Goal: Task Accomplishment & Management: Manage account settings

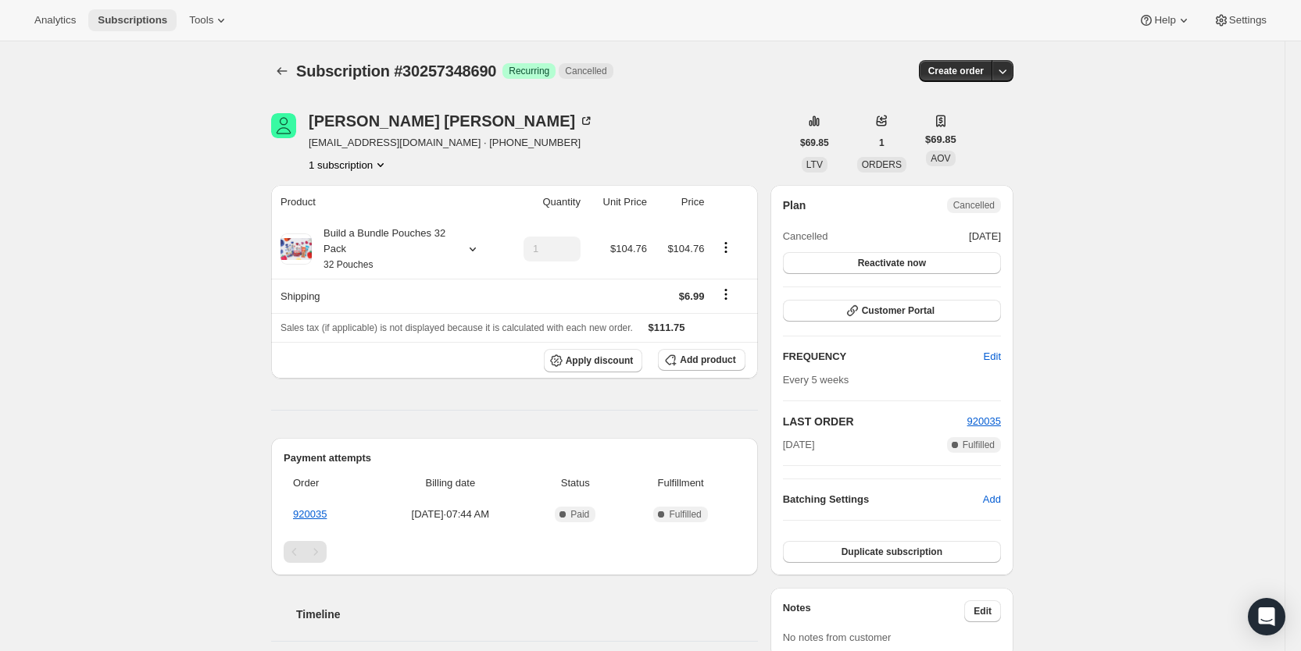
scroll to position [265, 0]
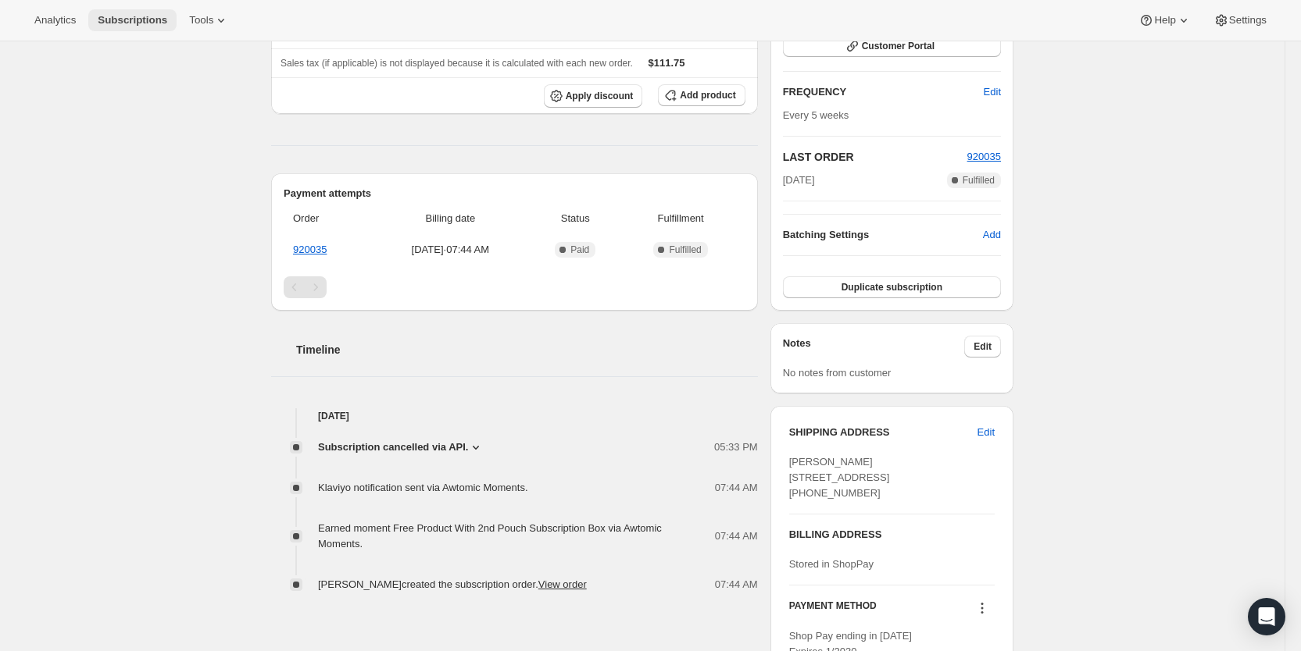
click at [123, 21] on span "Subscriptions" at bounding box center [133, 20] width 70 height 12
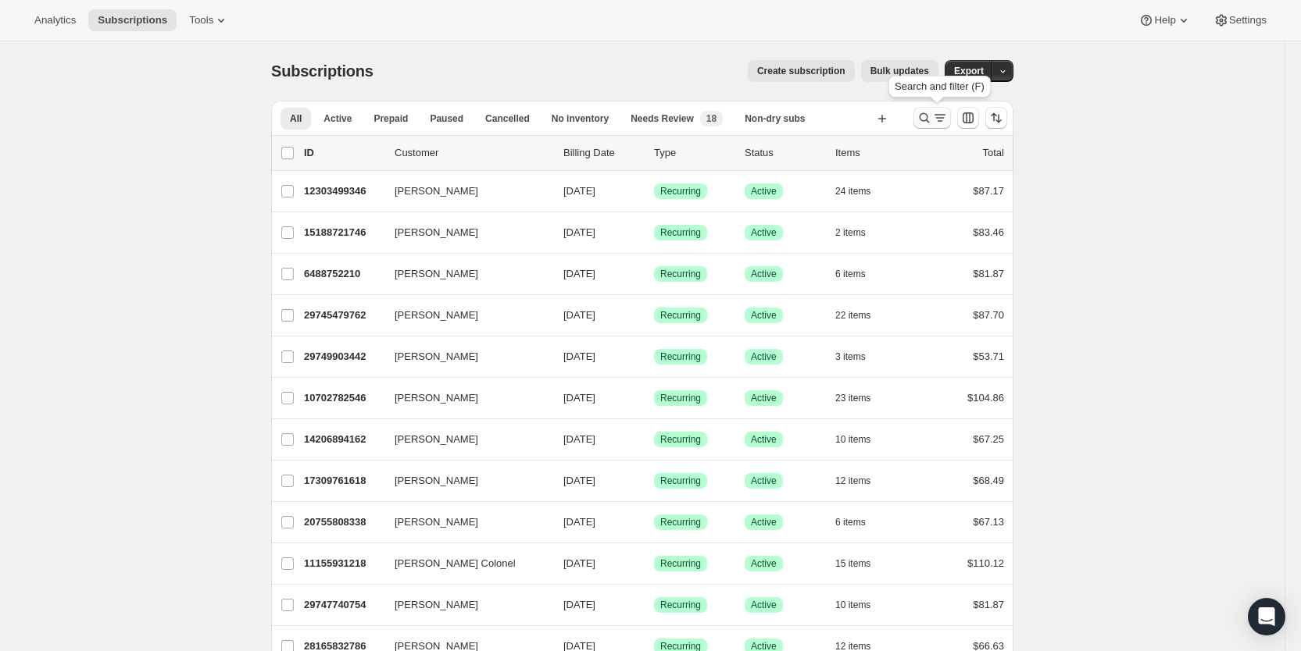
click at [932, 113] on icon "Search and filter results" at bounding box center [924, 118] width 16 height 16
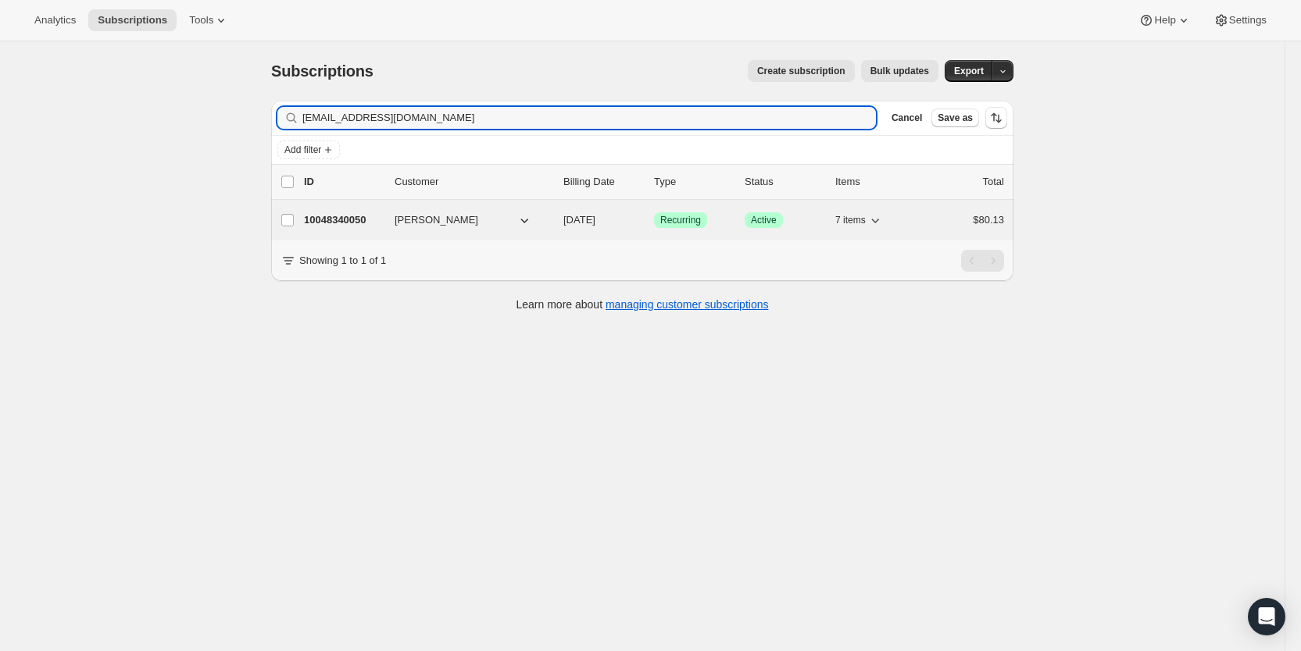
type input "[EMAIL_ADDRESS][DOMAIN_NAME]"
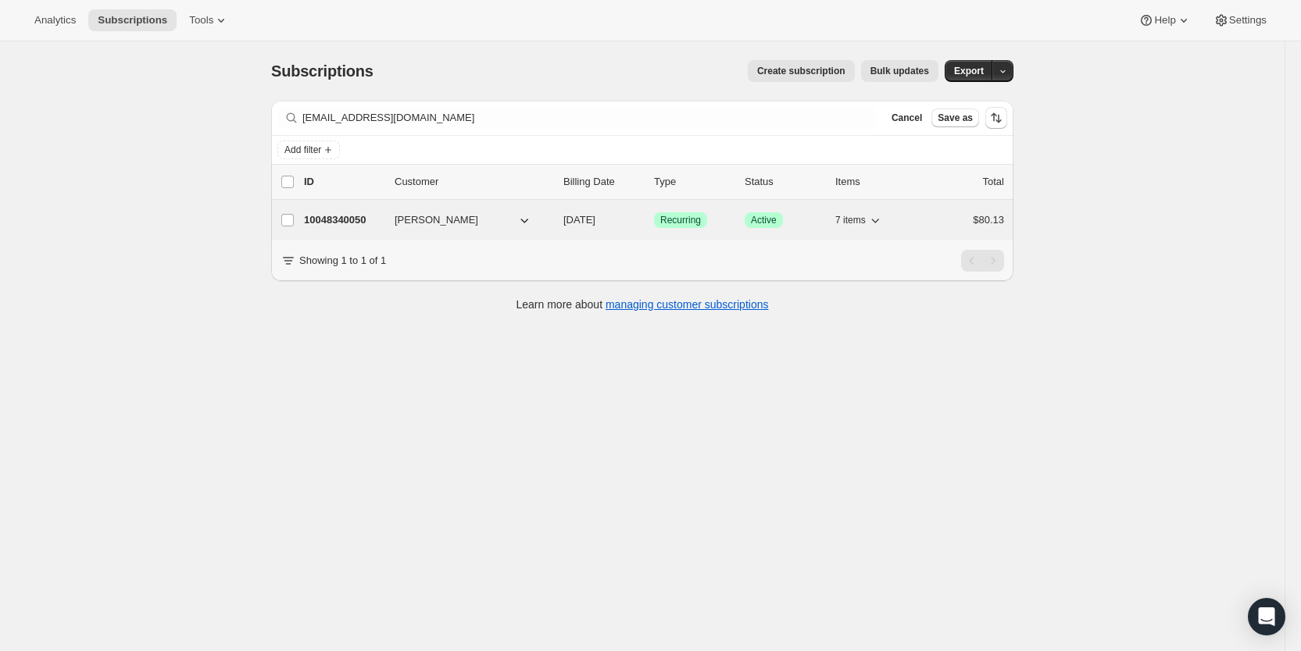
click at [595, 220] on span "[DATE]" at bounding box center [579, 220] width 32 height 12
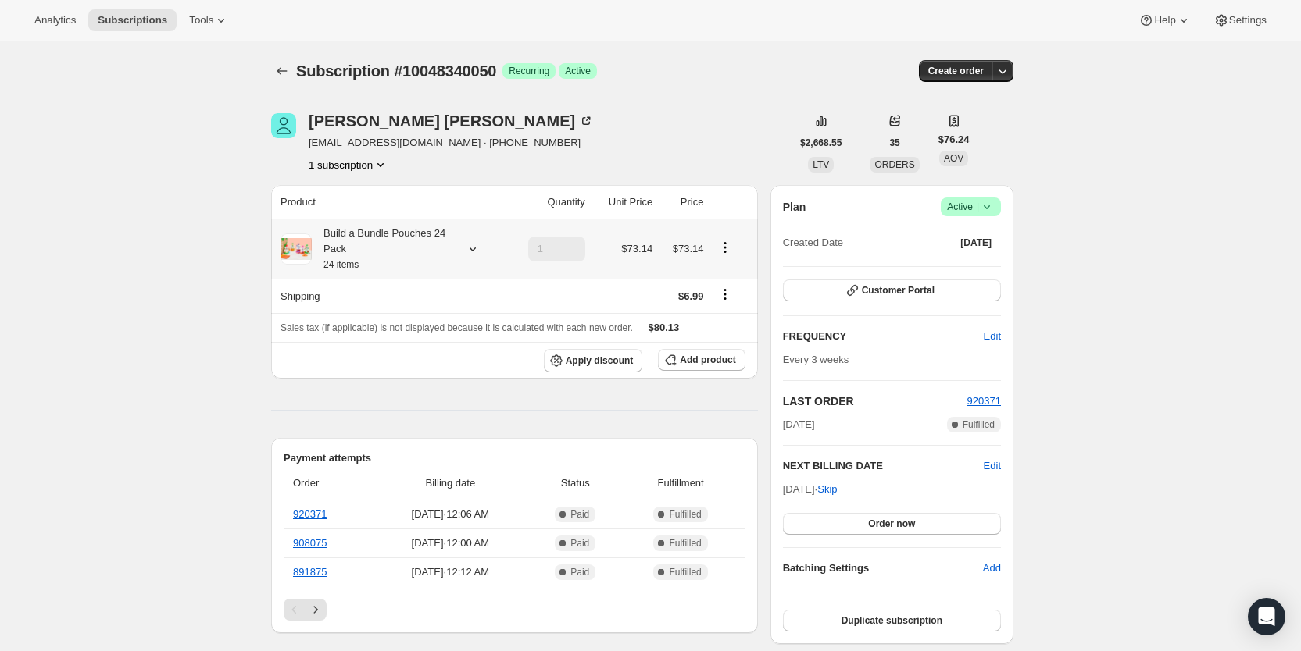
click at [480, 246] on icon at bounding box center [473, 249] width 16 height 16
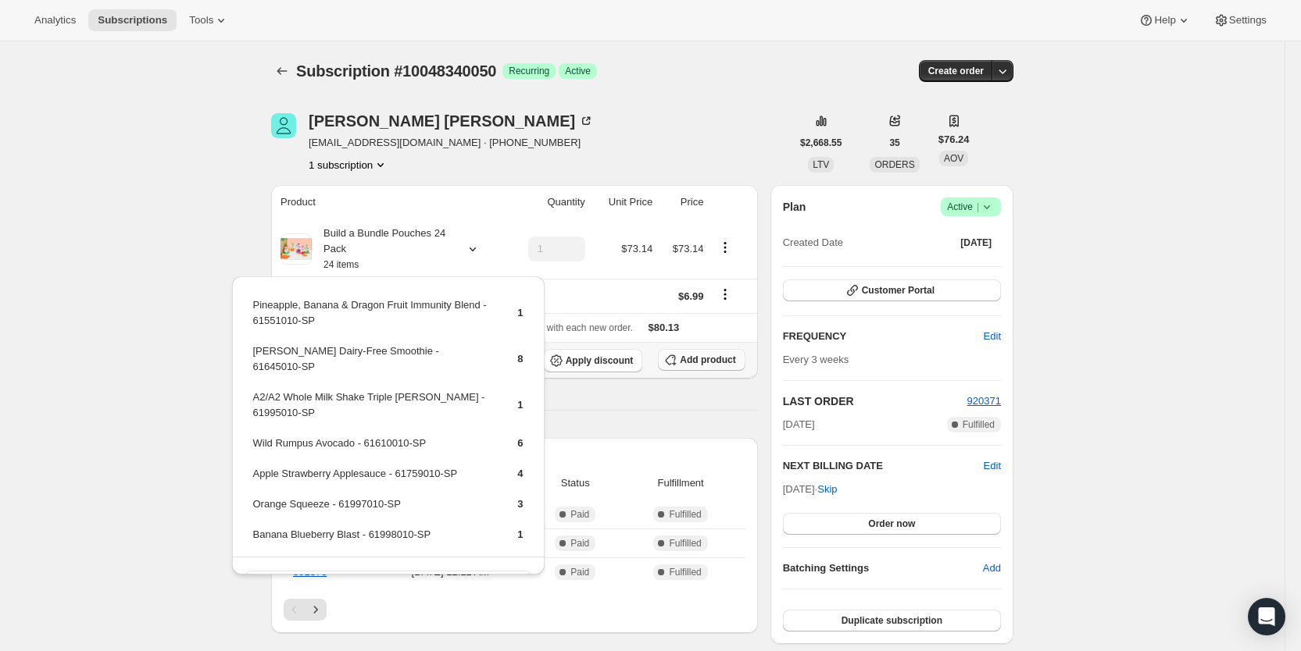
click at [716, 359] on span "Add product" at bounding box center [707, 360] width 55 height 12
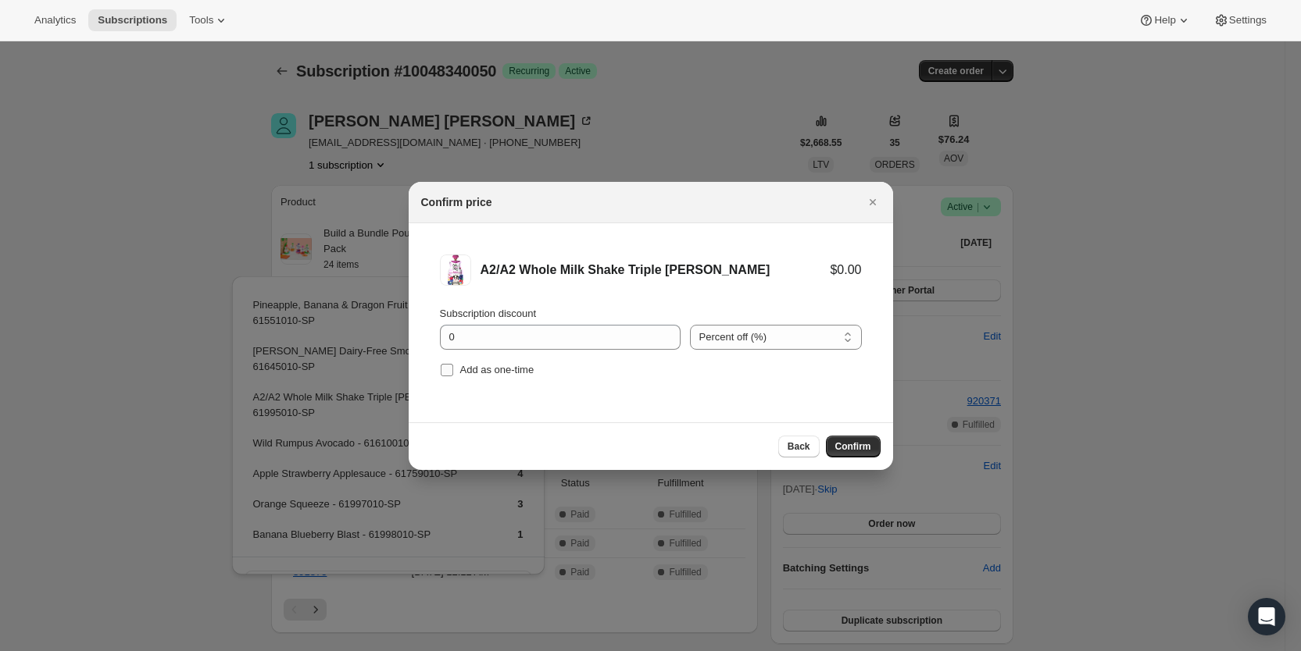
drag, startPoint x: 443, startPoint y: 364, endPoint x: 579, endPoint y: 393, distance: 139.0
click at [452, 367] on input "Add as one-time" at bounding box center [447, 370] width 12 height 12
checkbox input "true"
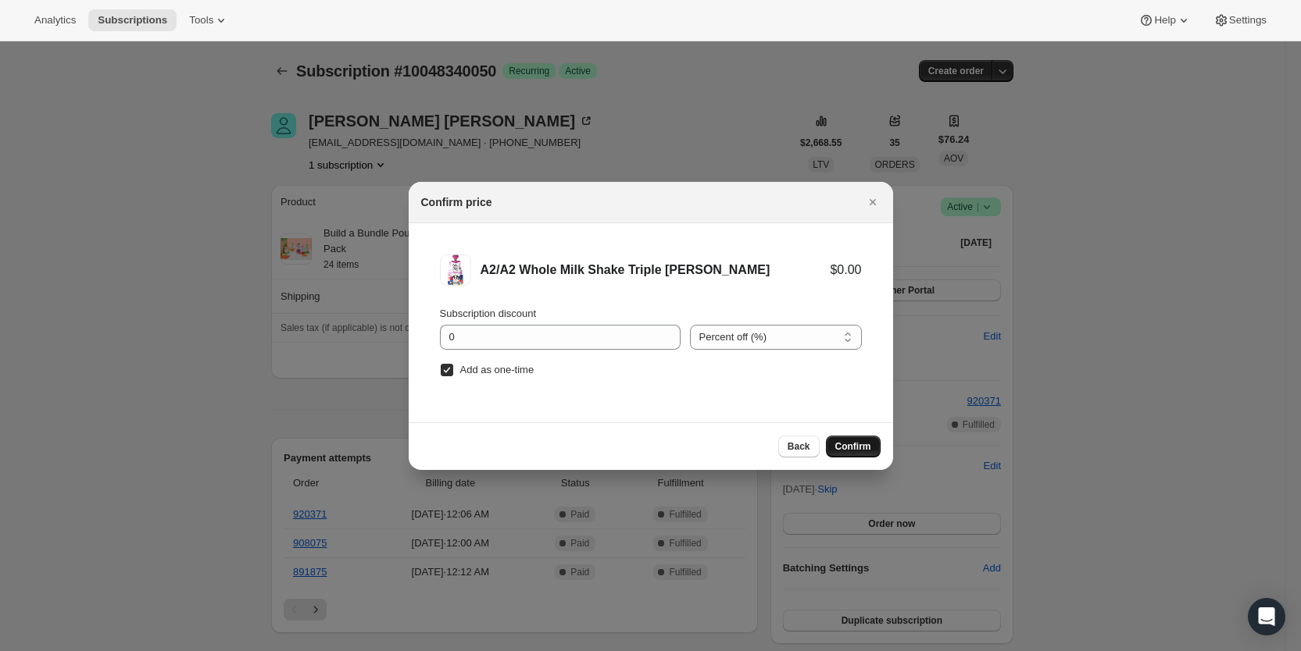
drag, startPoint x: 839, startPoint y: 445, endPoint x: 741, endPoint y: 417, distance: 102.4
click at [834, 442] on button "Confirm" at bounding box center [853, 447] width 55 height 22
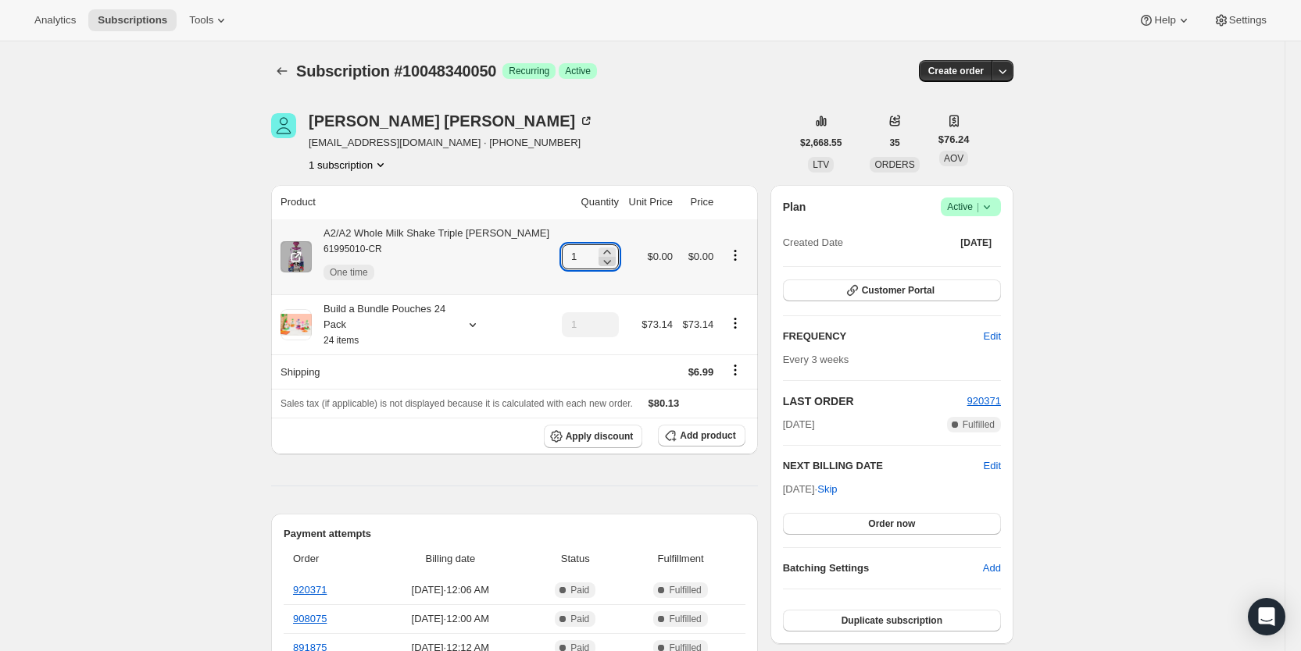
drag, startPoint x: 555, startPoint y: 260, endPoint x: 603, endPoint y: 259, distance: 47.7
click at [603, 259] on div "1" at bounding box center [590, 257] width 57 height 25
type input "3"
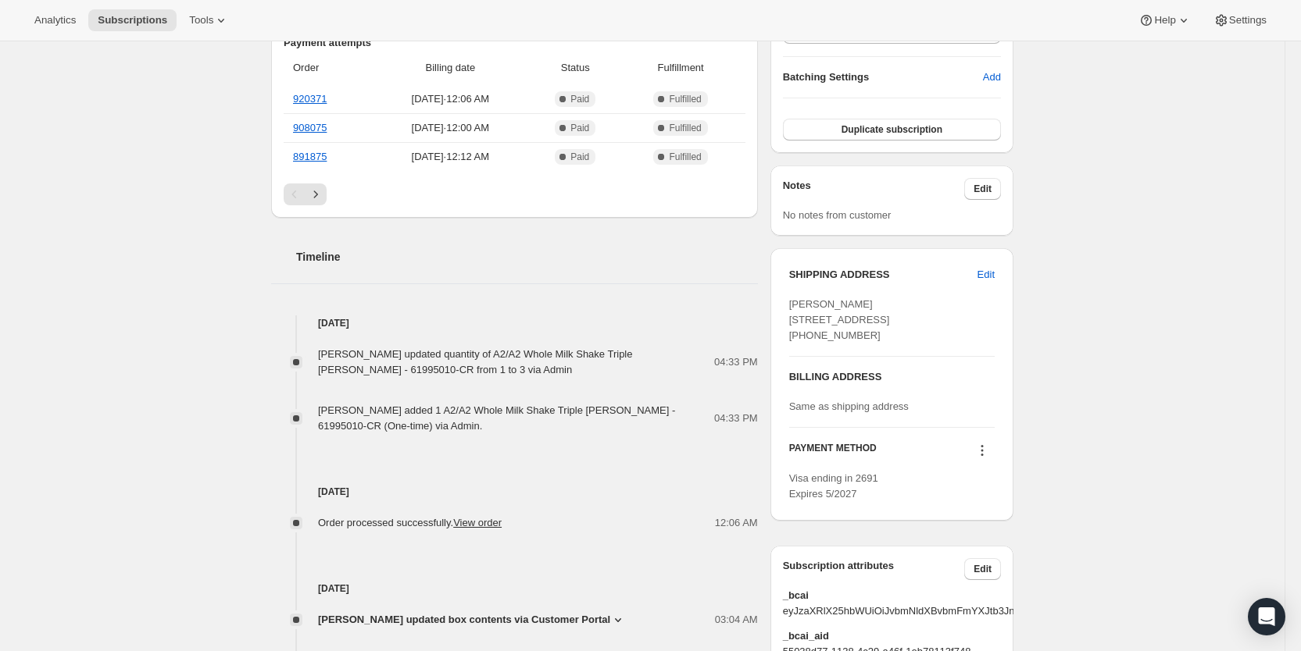
scroll to position [528, 0]
